Goal: Task Accomplishment & Management: Manage account settings

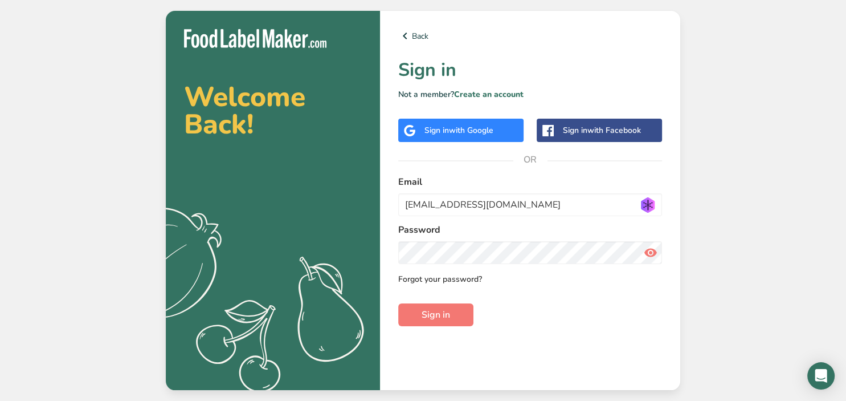
type input "[EMAIL_ADDRESS][DOMAIN_NAME]"
click at [450, 279] on link "Forgot your password?" at bounding box center [440, 279] width 84 height 12
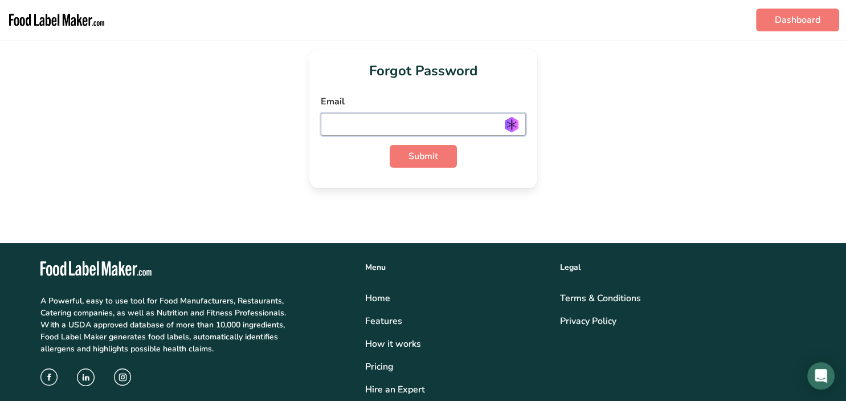
click at [363, 118] on input "email" at bounding box center [423, 124] width 205 height 23
click at [434, 154] on span "Submit" at bounding box center [423, 156] width 30 height 14
drag, startPoint x: 425, startPoint y: 153, endPoint x: 431, endPoint y: 156, distance: 6.9
click at [427, 154] on span "Submit" at bounding box center [423, 156] width 30 height 14
drag, startPoint x: 443, startPoint y: 125, endPoint x: 701, endPoint y: 83, distance: 261.5
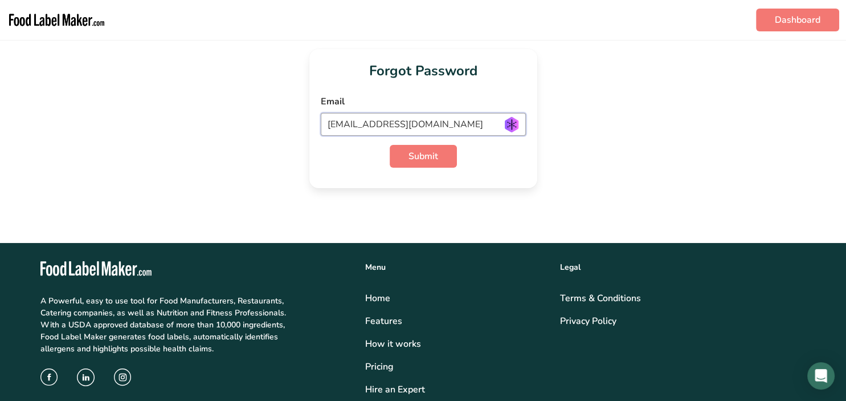
click at [526, 113] on input "[EMAIL_ADDRESS][DOMAIN_NAME]" at bounding box center [423, 124] width 205 height 23
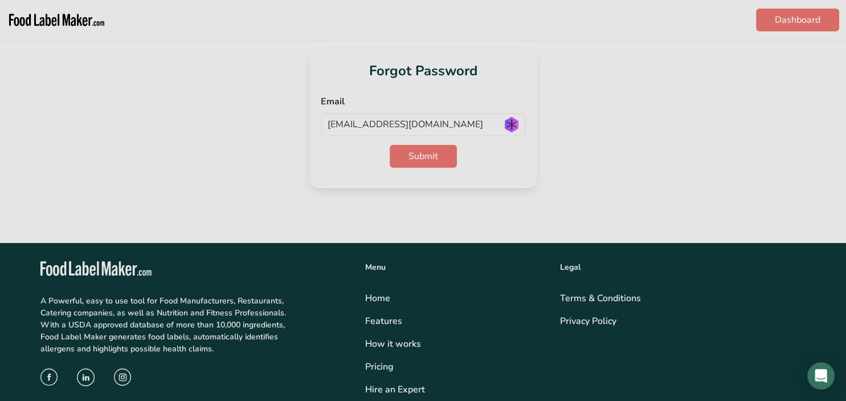
click at [724, 95] on div at bounding box center [423, 200] width 846 height 401
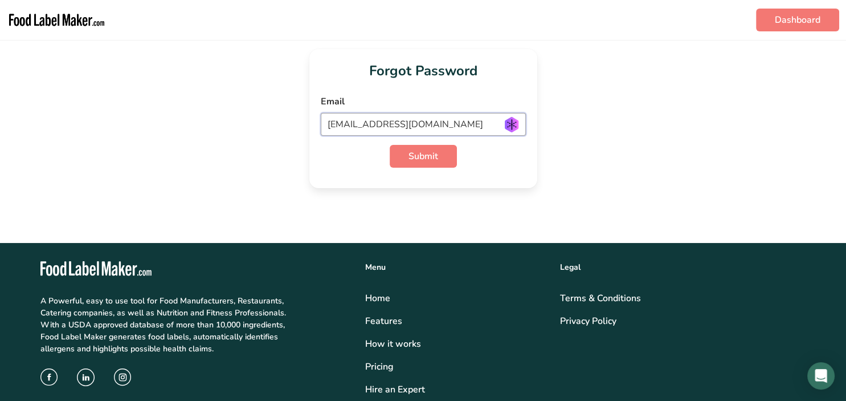
drag, startPoint x: 446, startPoint y: 125, endPoint x: 292, endPoint y: 128, distance: 153.3
click at [321, 128] on input "[EMAIL_ADDRESS][DOMAIN_NAME]" at bounding box center [423, 124] width 205 height 23
type input "[PERSON_NAME][EMAIL_ADDRESS][DOMAIN_NAME]"
click at [431, 152] on span "Submit" at bounding box center [423, 156] width 30 height 14
